Goal: Navigation & Orientation: Find specific page/section

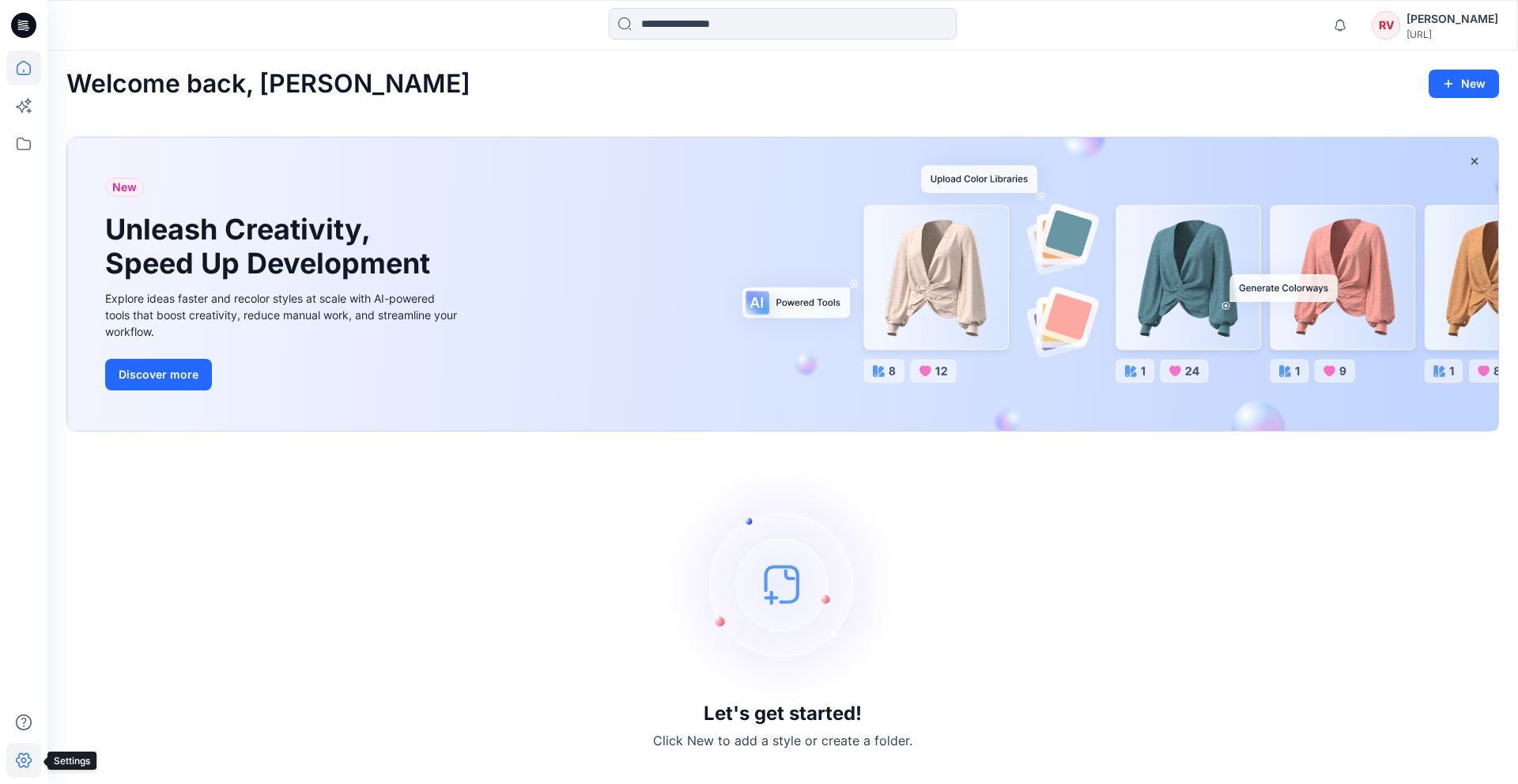
click at [31, 756] on icon at bounding box center [23, 760] width 35 height 35
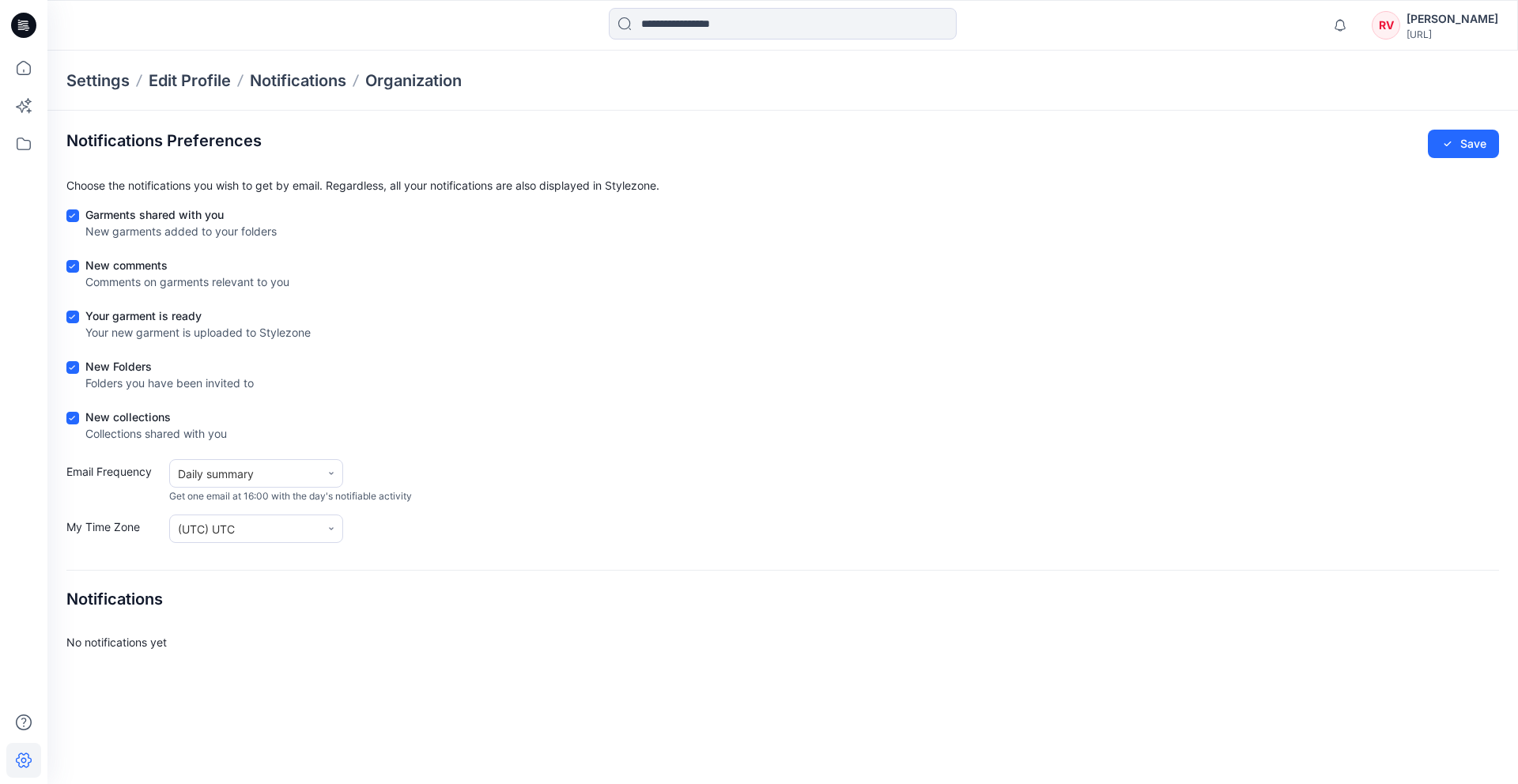
click at [1446, 28] on div "[URL]" at bounding box center [1452, 34] width 92 height 12
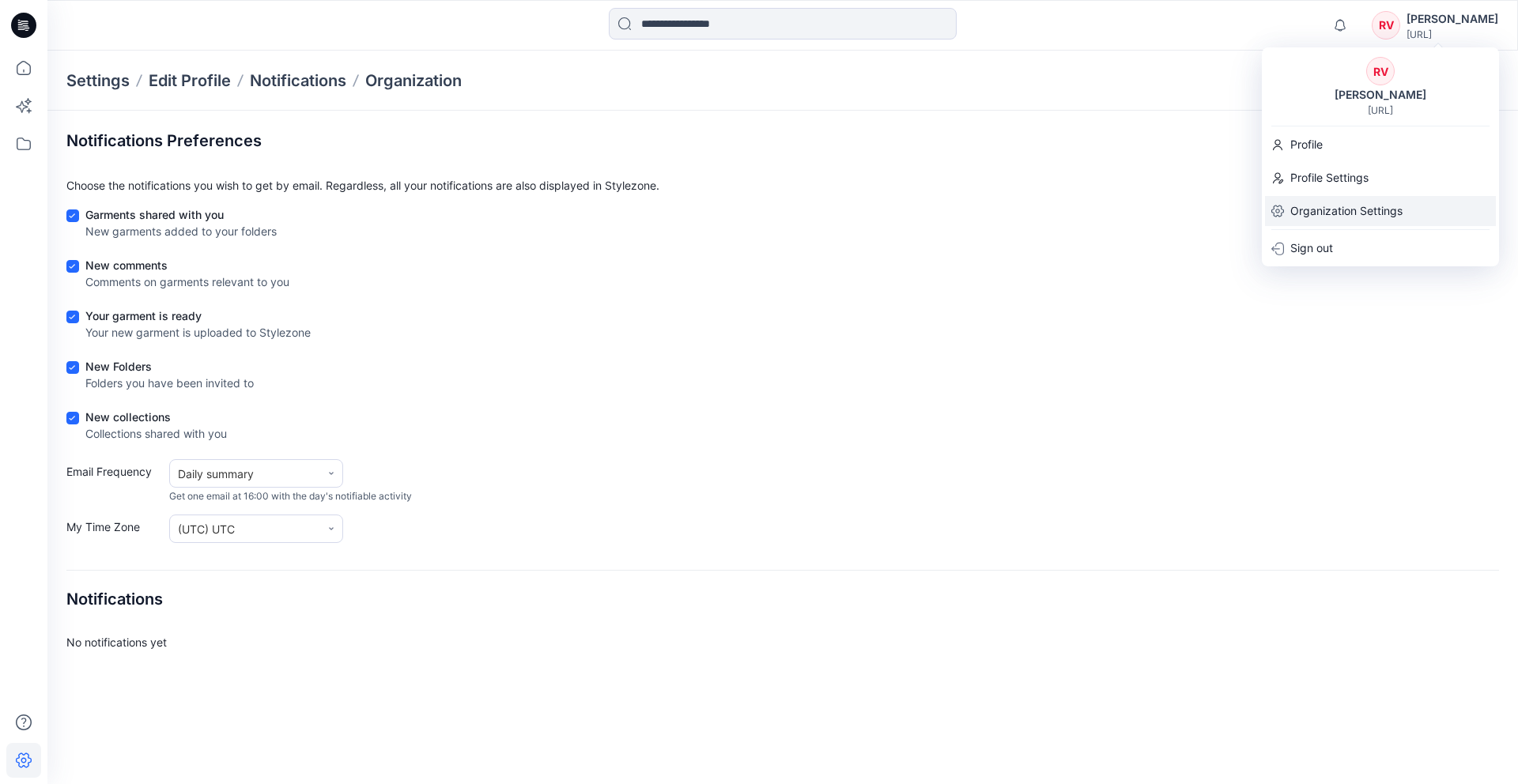
click at [1369, 196] on p "Organization Settings" at bounding box center [1346, 211] width 112 height 30
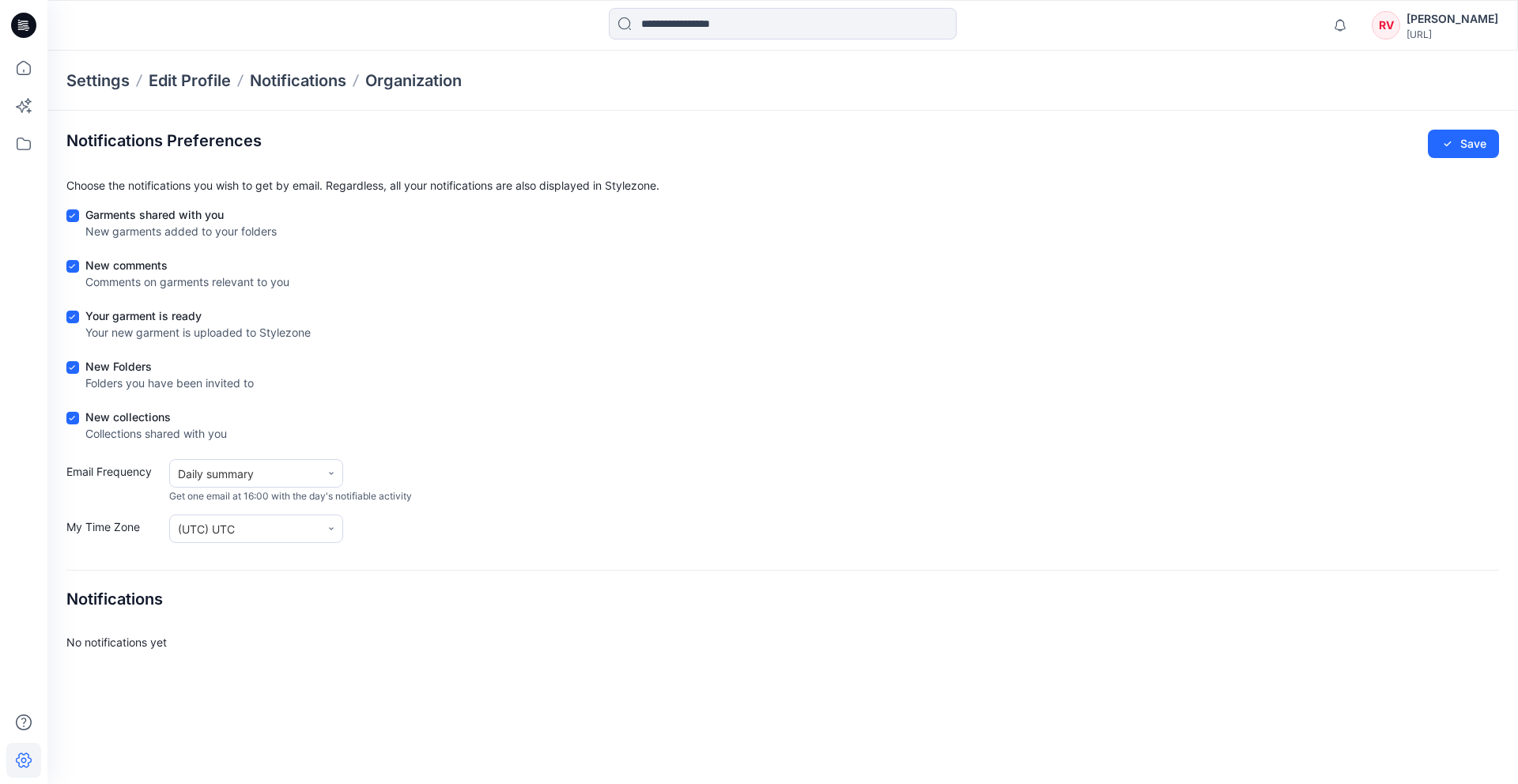
click at [97, 82] on p "Settings" at bounding box center [98, 80] width 63 height 22
click at [229, 81] on p "Edit Profile" at bounding box center [189, 80] width 82 height 22
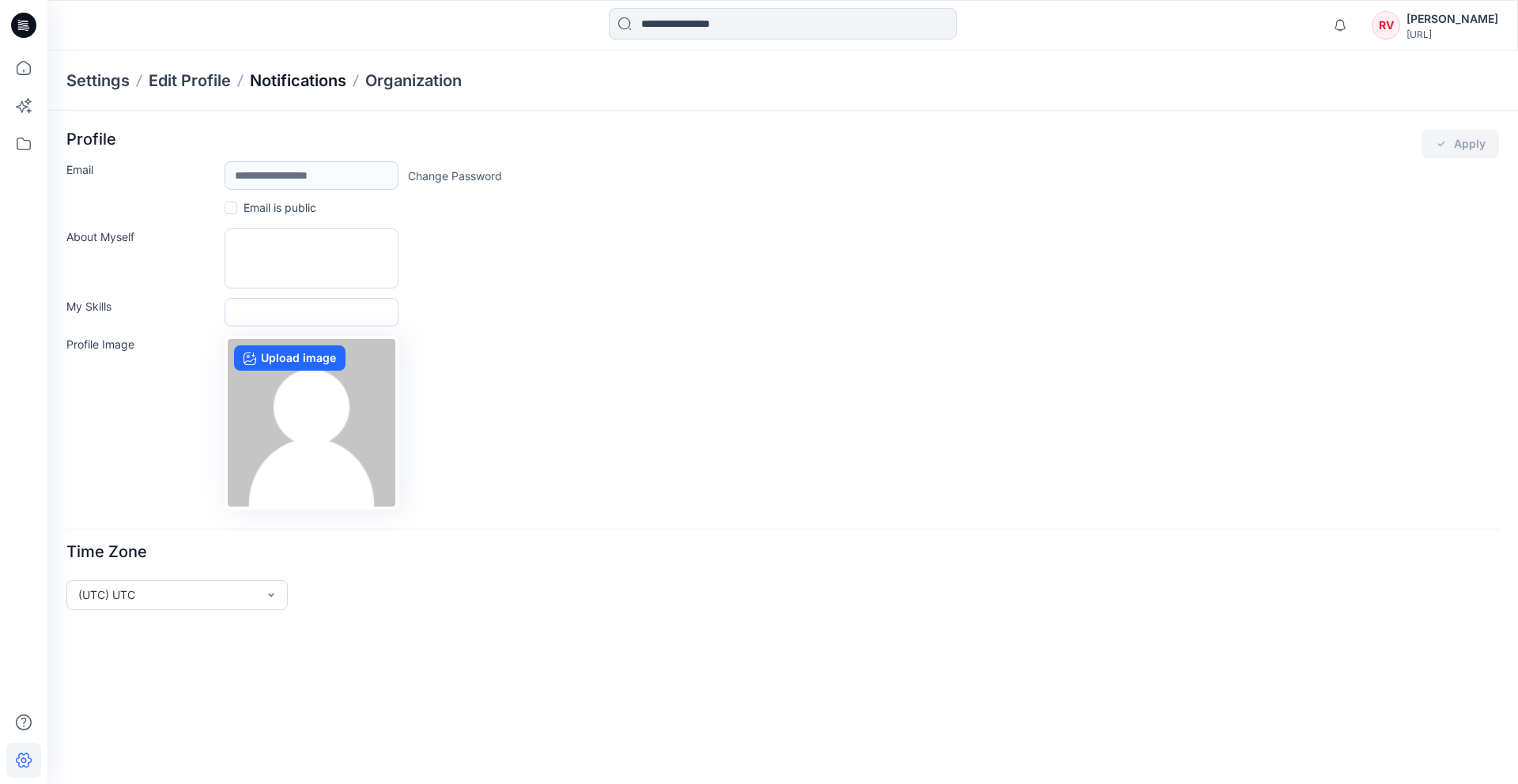
click at [286, 78] on p "Notifications" at bounding box center [298, 80] width 96 height 22
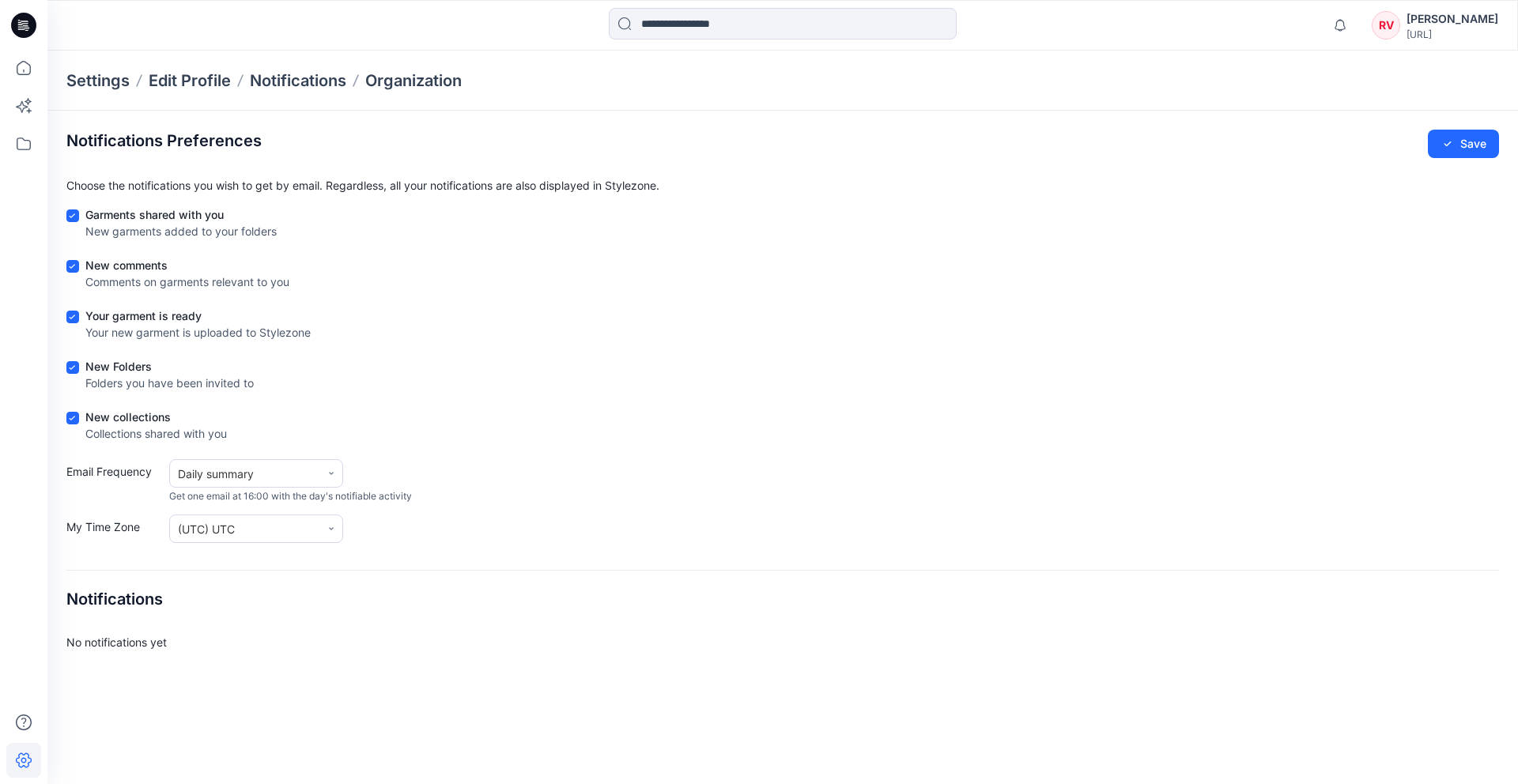
click at [95, 78] on p "Settings" at bounding box center [98, 80] width 63 height 22
click at [446, 76] on p "Organization" at bounding box center [414, 80] width 96 height 22
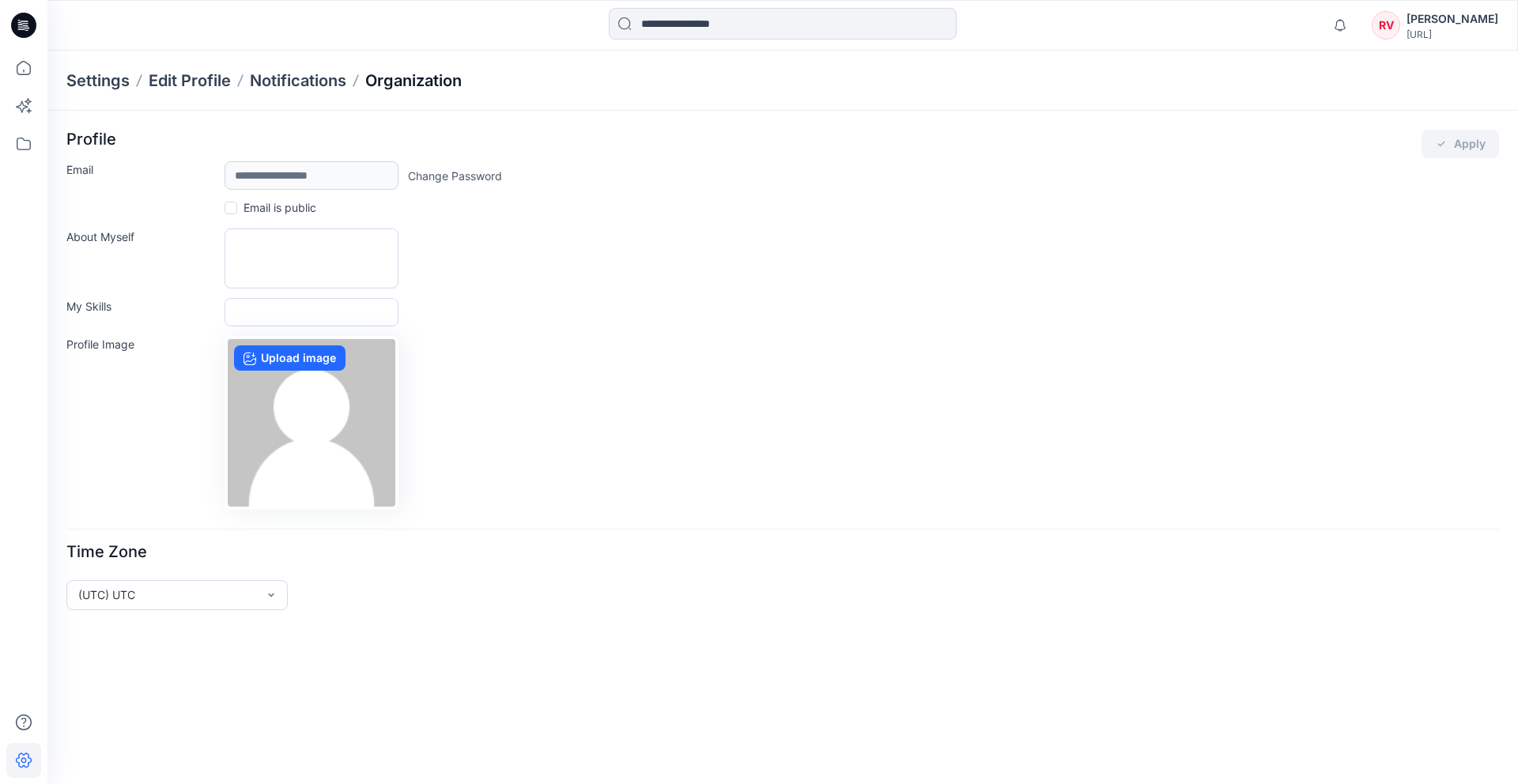
click at [410, 69] on p "Organization" at bounding box center [414, 80] width 96 height 22
click at [182, 82] on p "Edit Profile" at bounding box center [189, 80] width 82 height 22
click at [133, 77] on icon at bounding box center [139, 81] width 12 height 12
click at [106, 67] on div "Settings Edit Profile Notifications Organization" at bounding box center [783, 81] width 1471 height 60
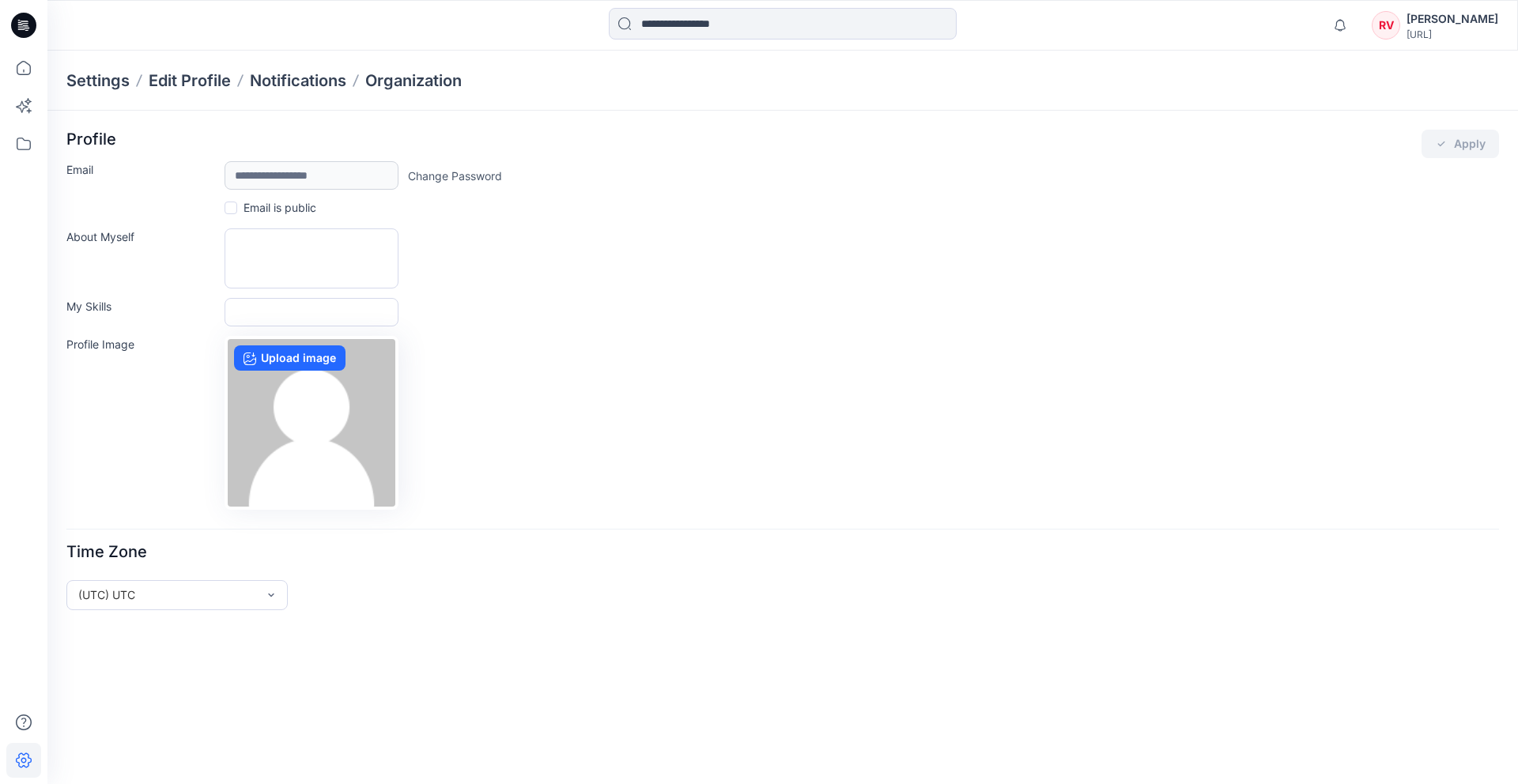
click at [21, 18] on icon at bounding box center [23, 25] width 25 height 25
